Goal: Task Accomplishment & Management: Complete application form

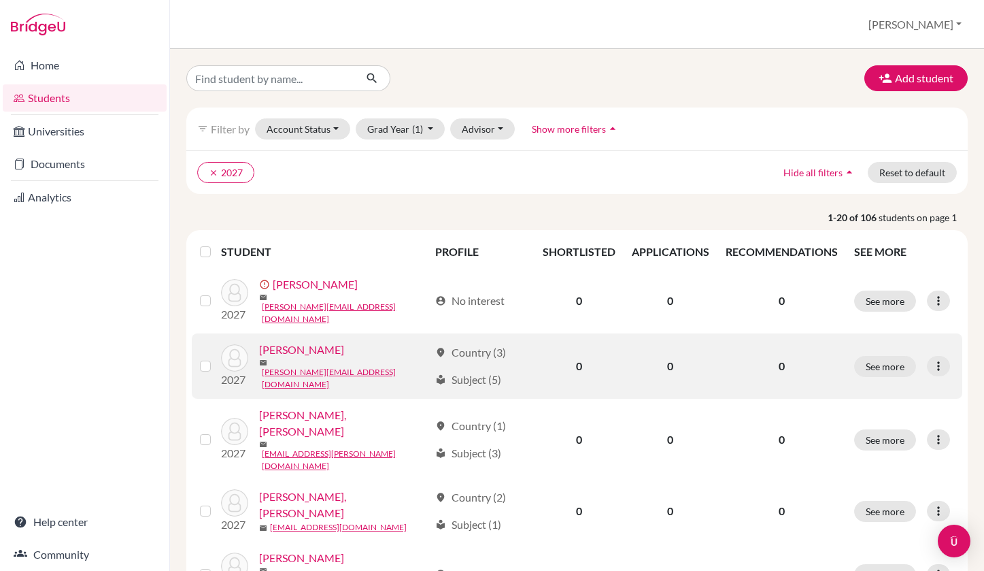
click at [318, 349] on link "[PERSON_NAME]" at bounding box center [301, 349] width 85 height 16
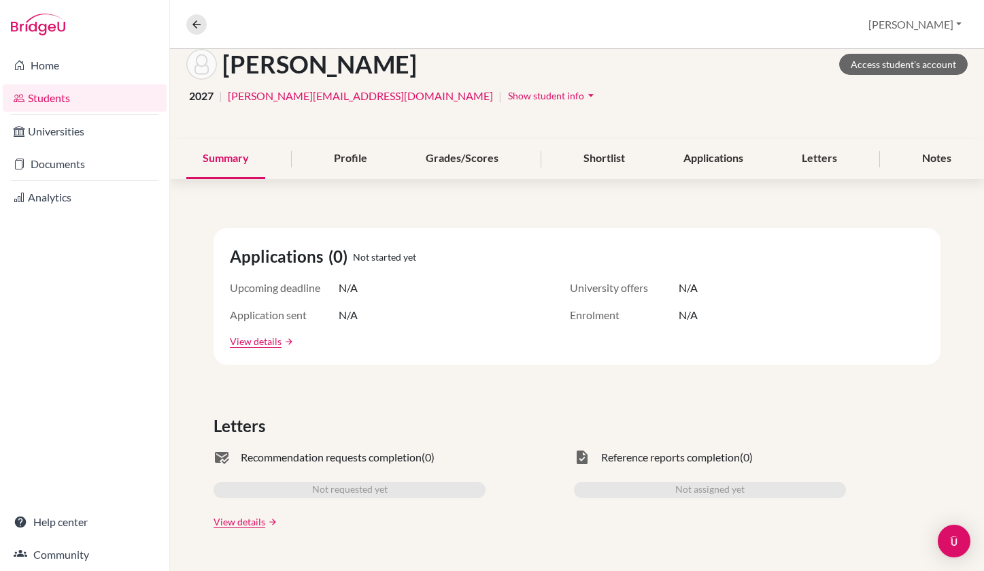
scroll to position [78, 0]
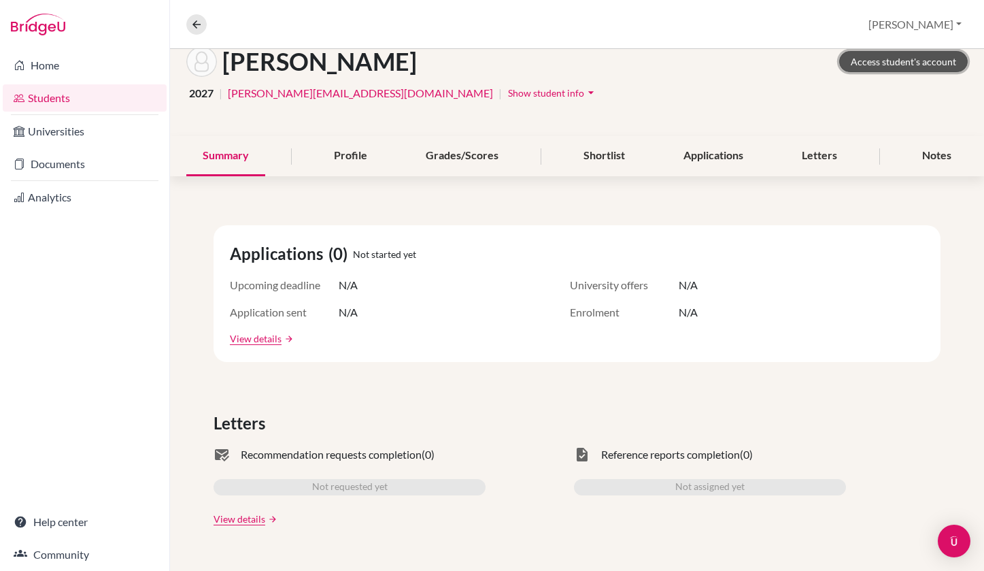
click at [893, 63] on link "Access student's account" at bounding box center [903, 61] width 129 height 21
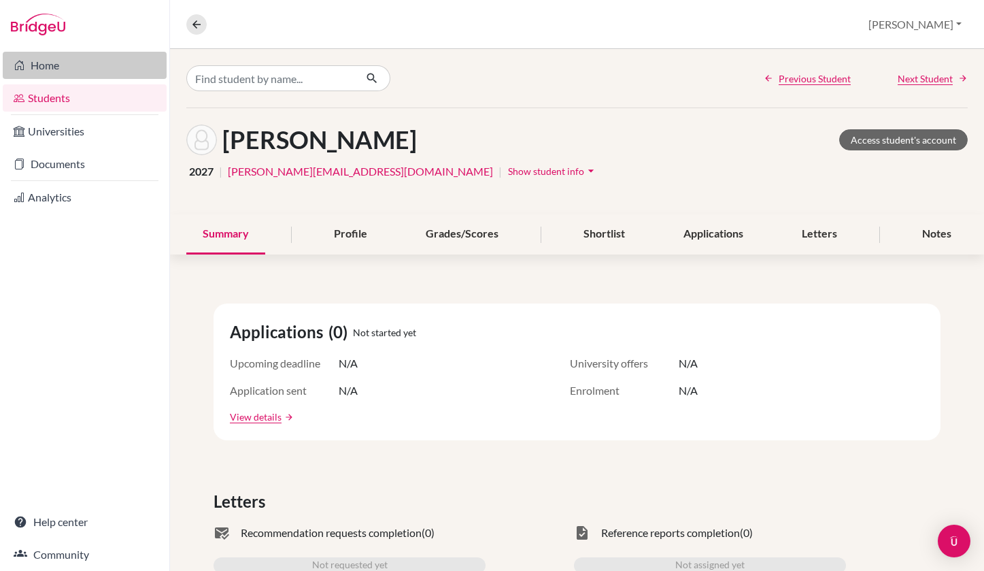
click at [76, 68] on link "Home" at bounding box center [85, 65] width 164 height 27
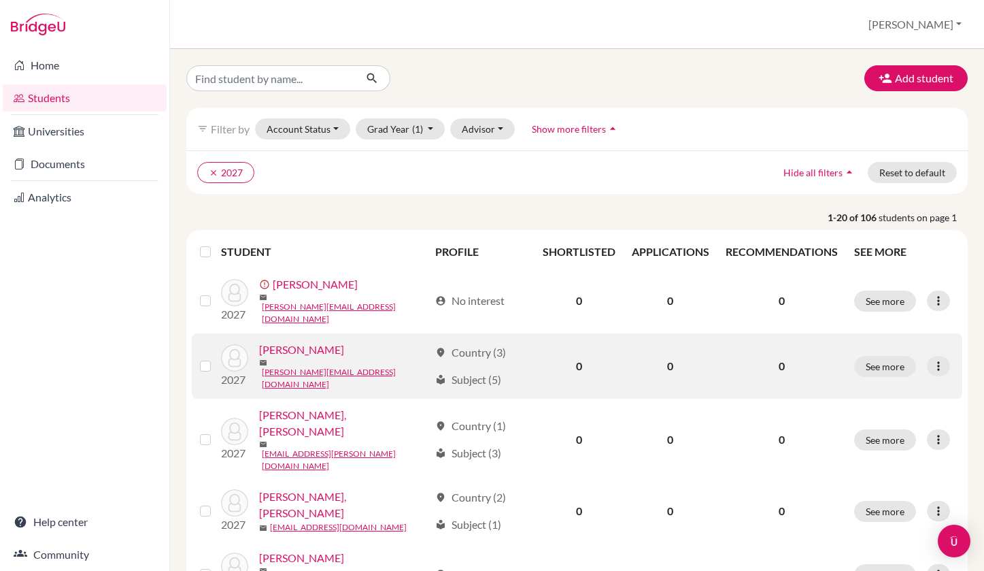
scroll to position [2, 0]
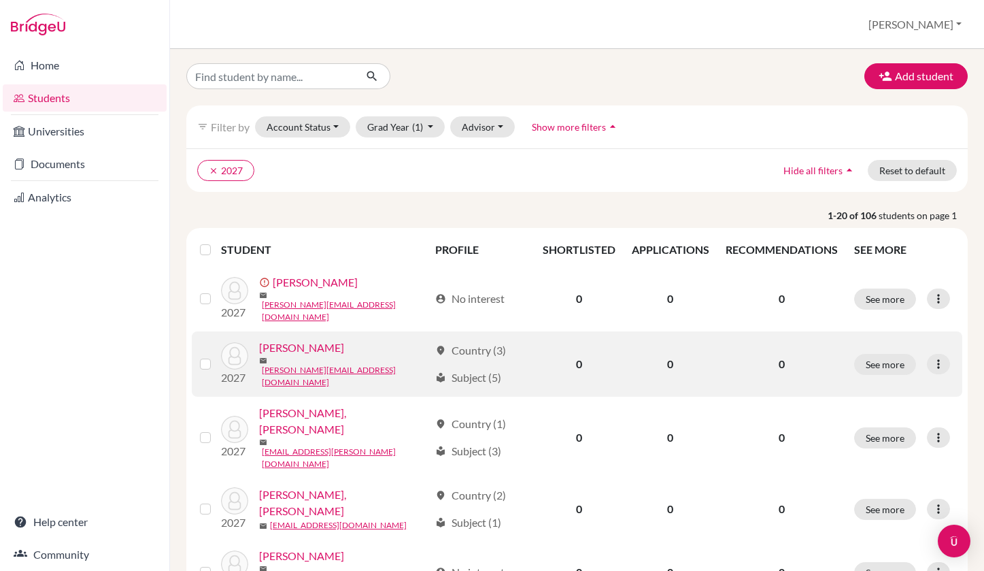
click at [303, 349] on link "[PERSON_NAME]" at bounding box center [301, 347] width 85 height 16
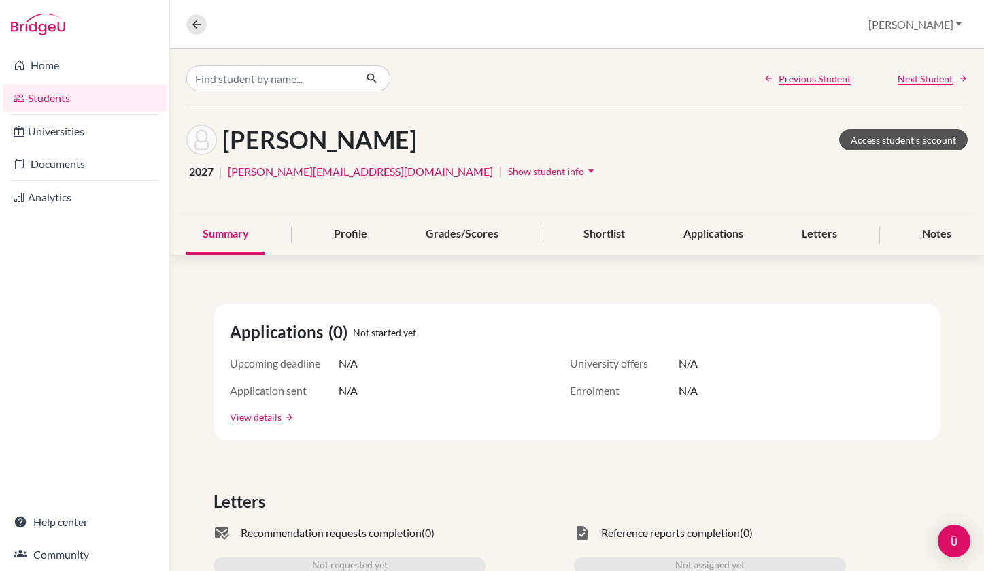
drag, startPoint x: 882, startPoint y: 124, endPoint x: 884, endPoint y: 135, distance: 10.3
click at [882, 124] on div "Ang, Jacquelyn Access student's account" at bounding box center [577, 139] width 782 height 31
click at [884, 135] on link "Access student's account" at bounding box center [903, 139] width 129 height 21
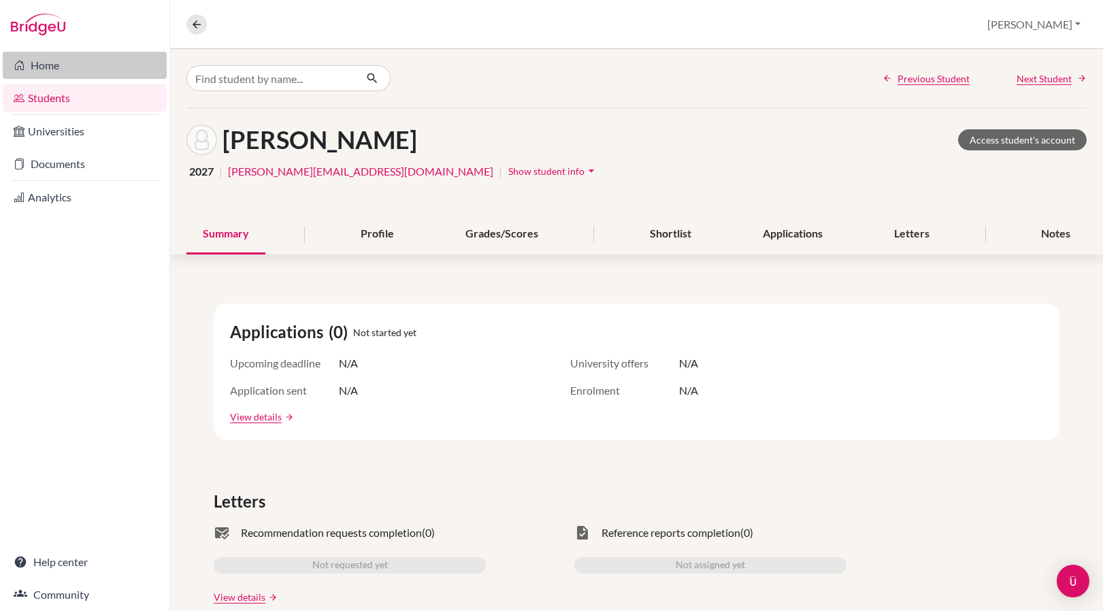
click at [46, 67] on link "Home" at bounding box center [85, 65] width 164 height 27
click at [197, 25] on button at bounding box center [196, 24] width 20 height 20
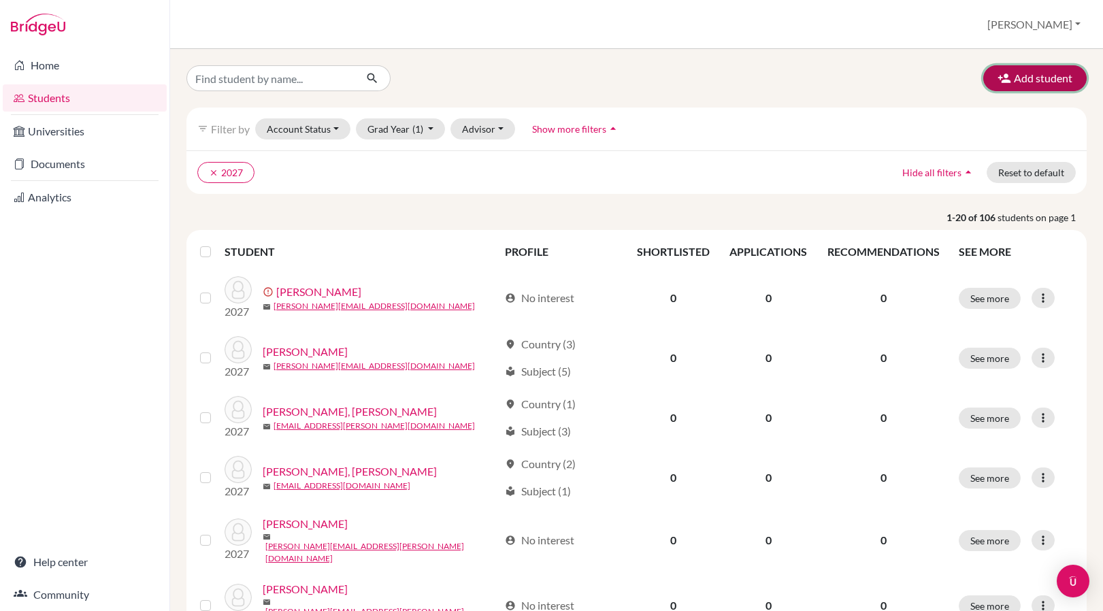
click at [1041, 80] on button "Add student" at bounding box center [1034, 78] width 103 height 26
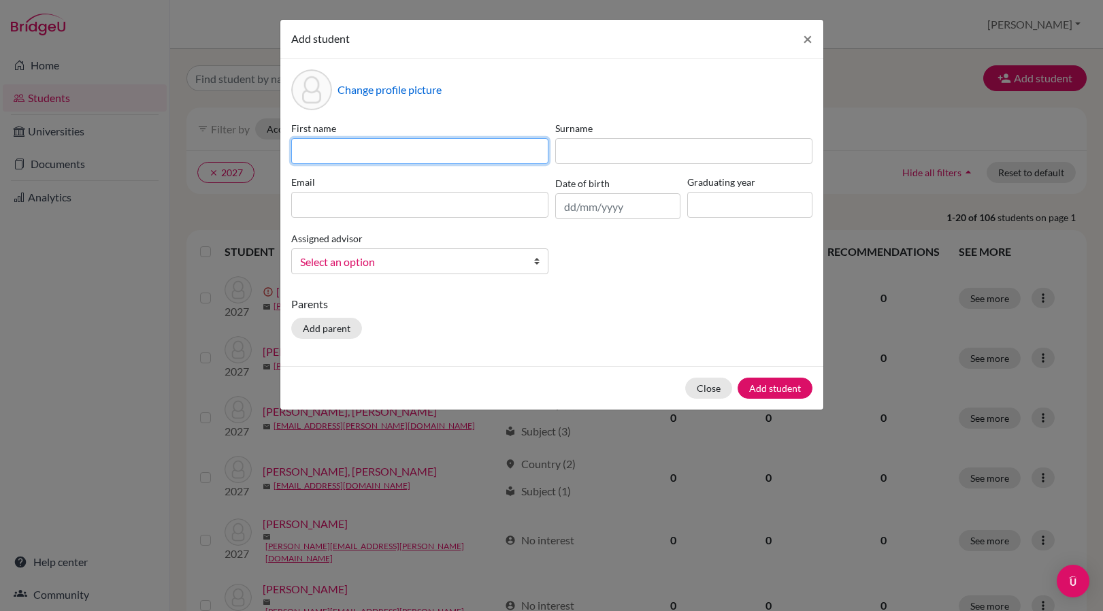
click at [428, 146] on input at bounding box center [419, 151] width 257 height 26
type input "[PERSON_NAME]"
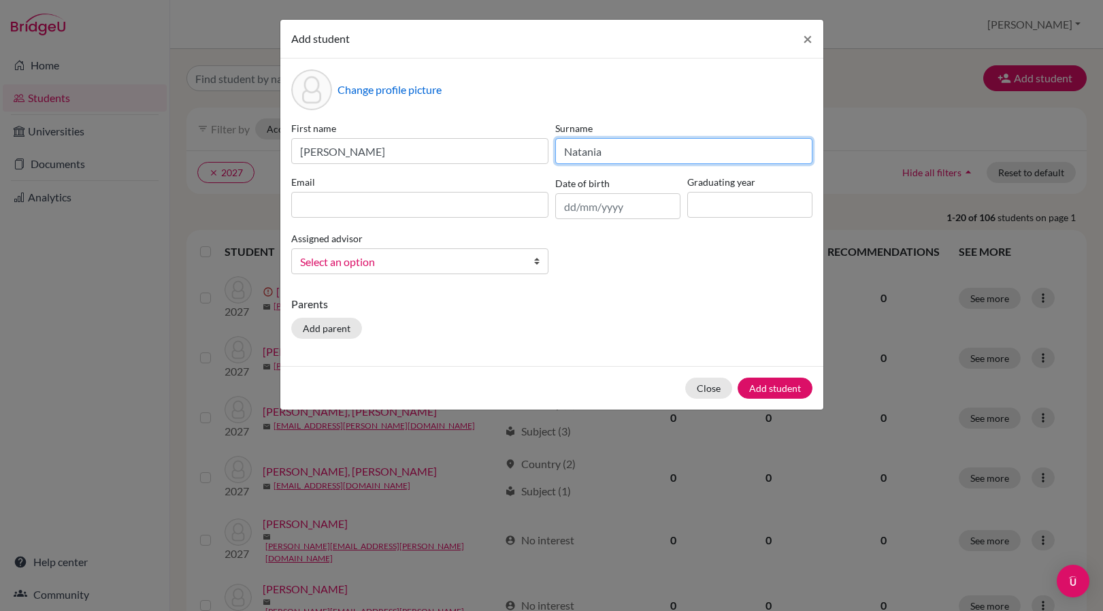
type input "Natania"
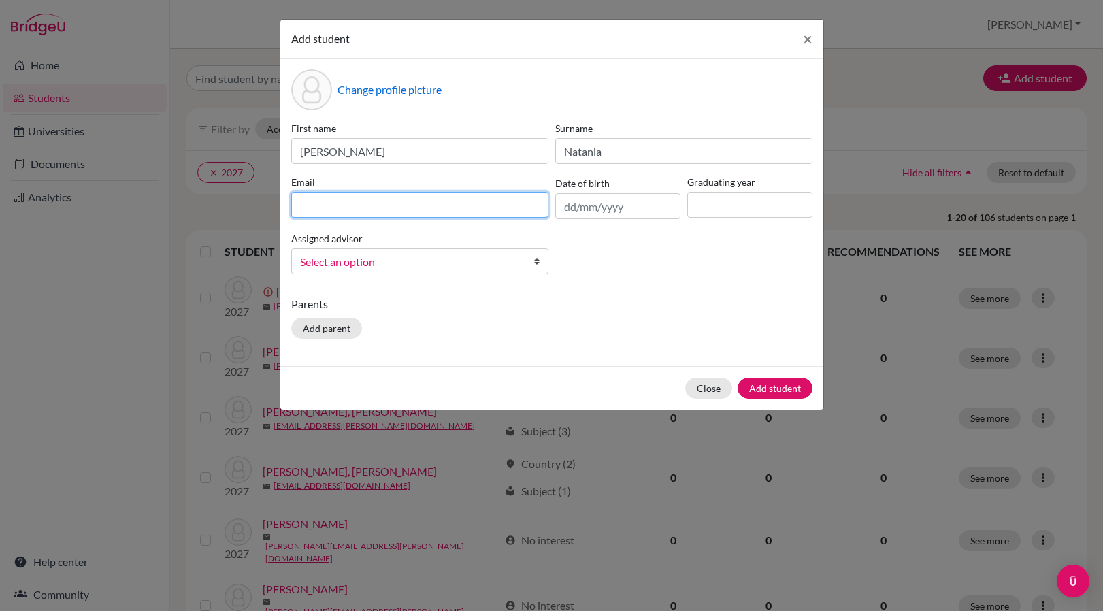
click at [395, 211] on input at bounding box center [419, 205] width 257 height 26
type input "[PERSON_NAME][EMAIL_ADDRESS][DOMAIN_NAME]"
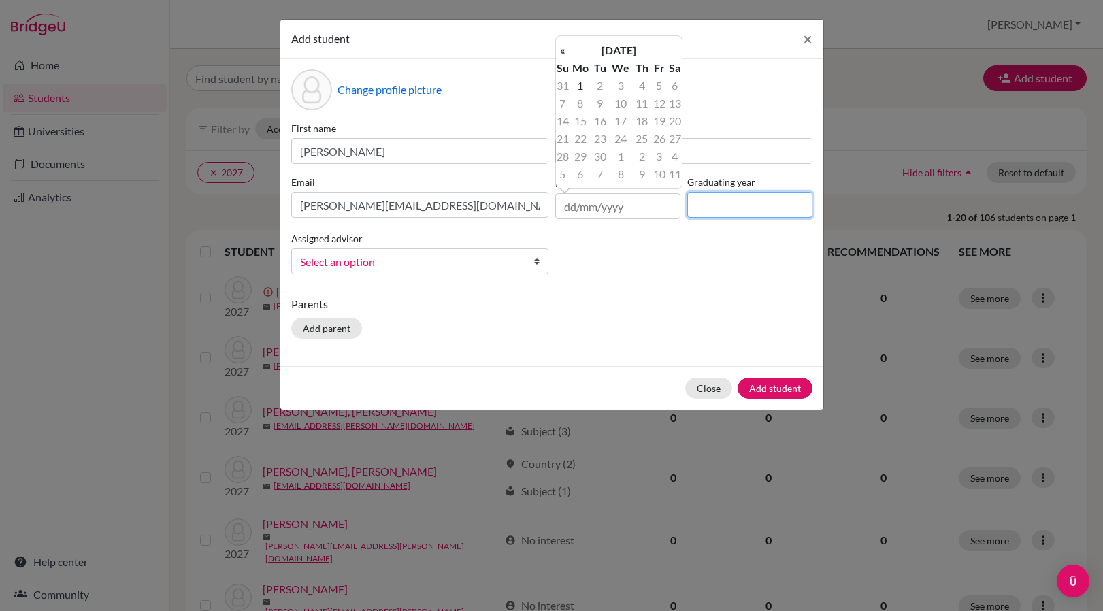
click at [735, 212] on input at bounding box center [749, 205] width 125 height 26
type input "2027"
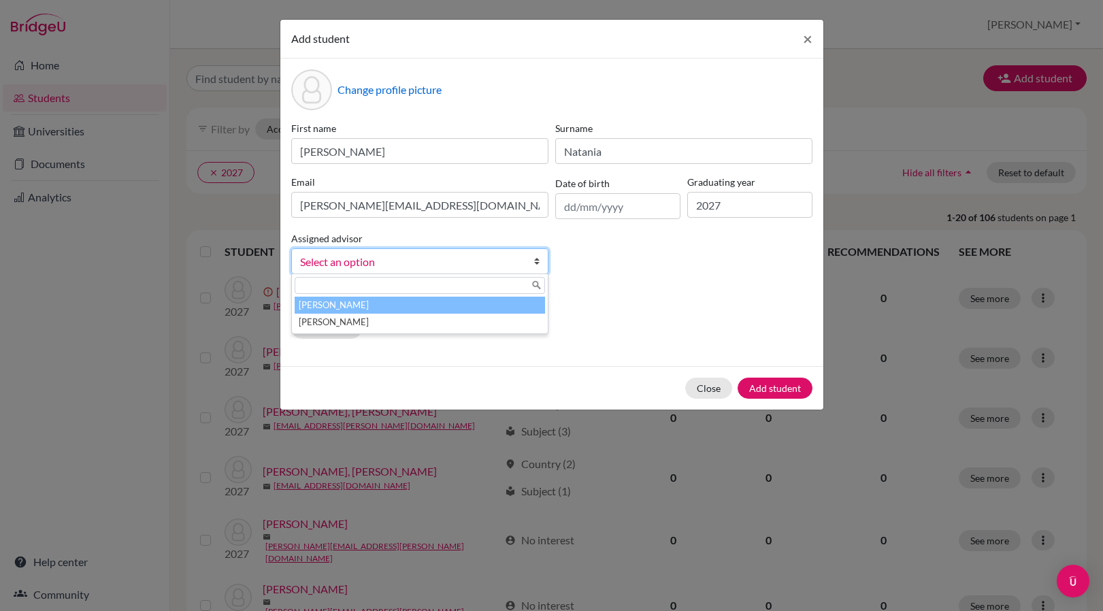
click at [456, 267] on span "Select an option" at bounding box center [411, 262] width 222 height 18
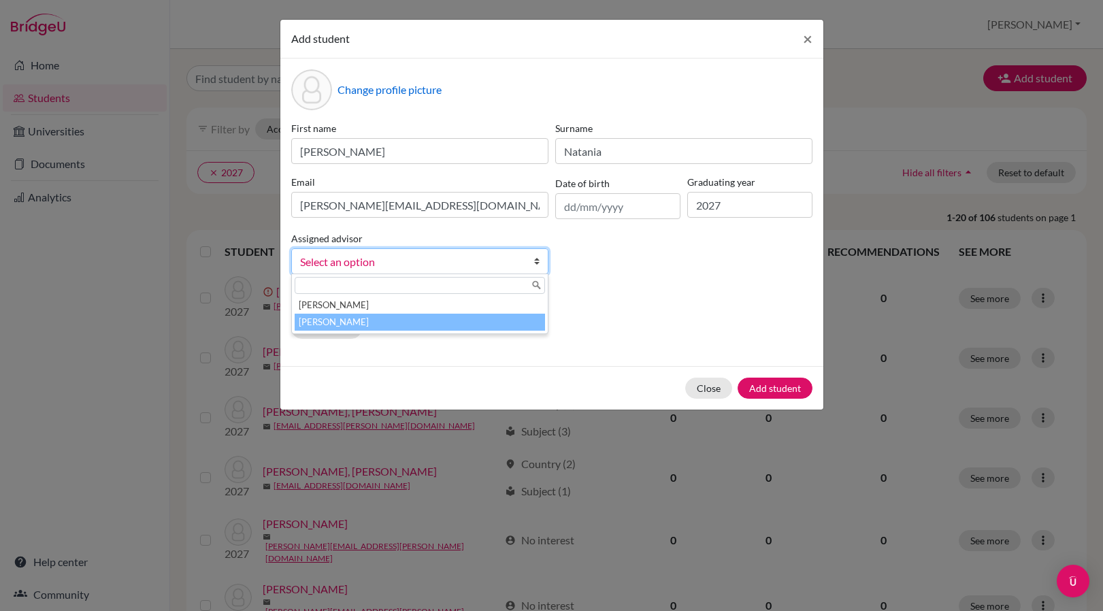
click at [441, 327] on li "[PERSON_NAME]" at bounding box center [420, 322] width 250 height 17
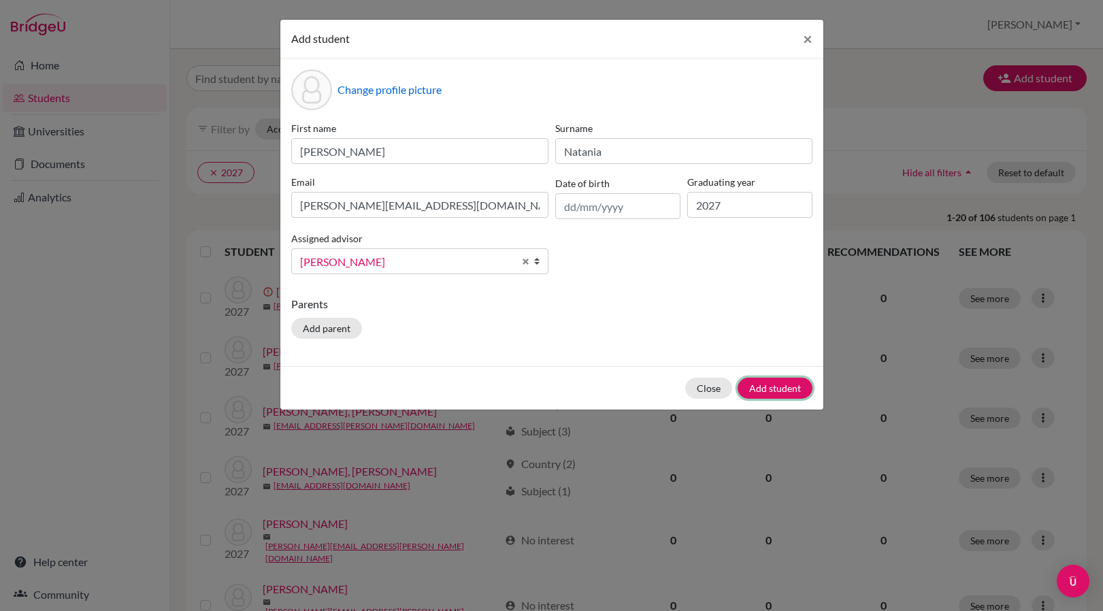
click at [759, 382] on button "Add student" at bounding box center [774, 388] width 75 height 21
